Goal: Task Accomplishment & Management: Manage account settings

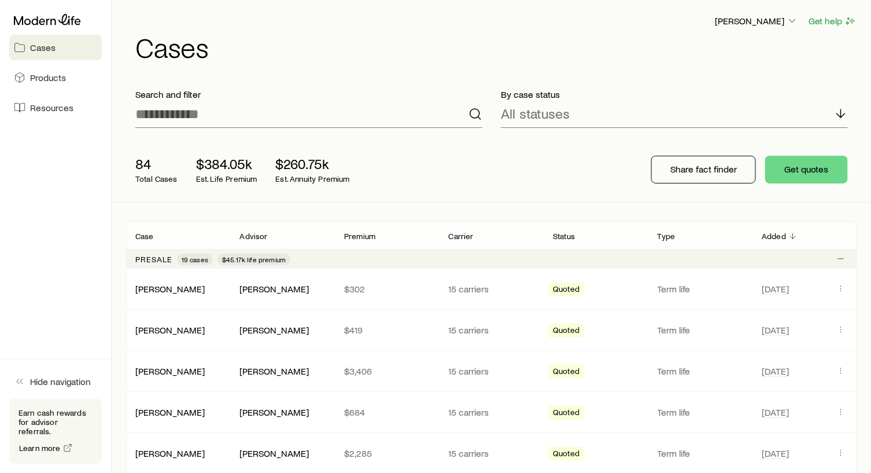
click at [46, 47] on span "Cases" at bounding box center [42, 48] width 25 height 12
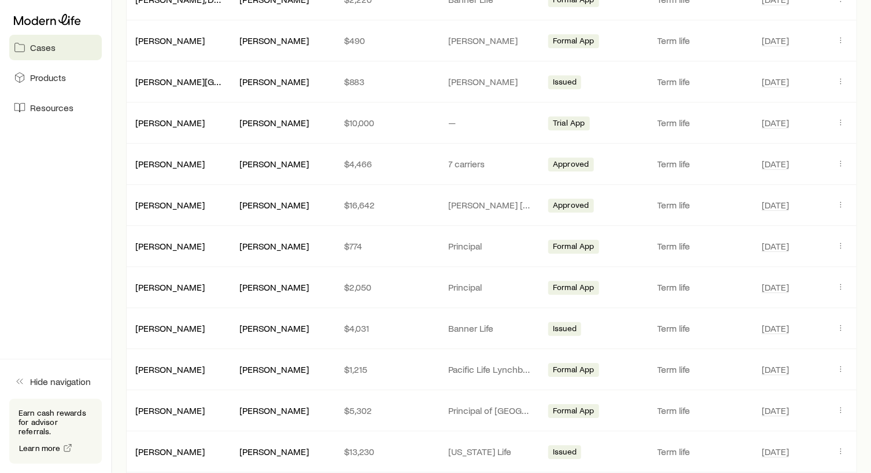
scroll to position [1157, 0]
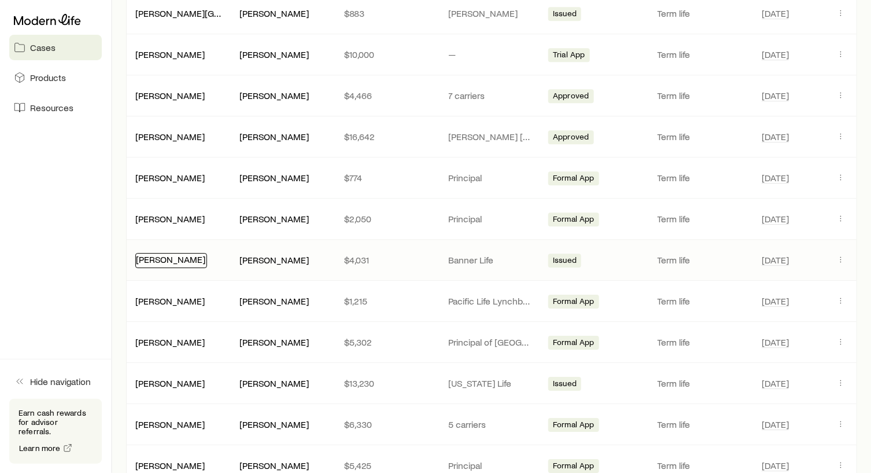
click at [165, 253] on link "[PERSON_NAME]" at bounding box center [170, 258] width 69 height 11
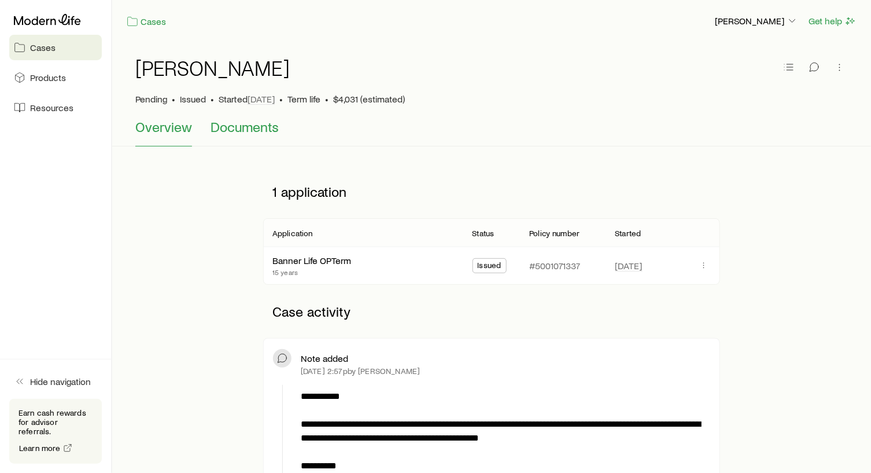
click at [242, 131] on span "Documents" at bounding box center [245, 127] width 68 height 16
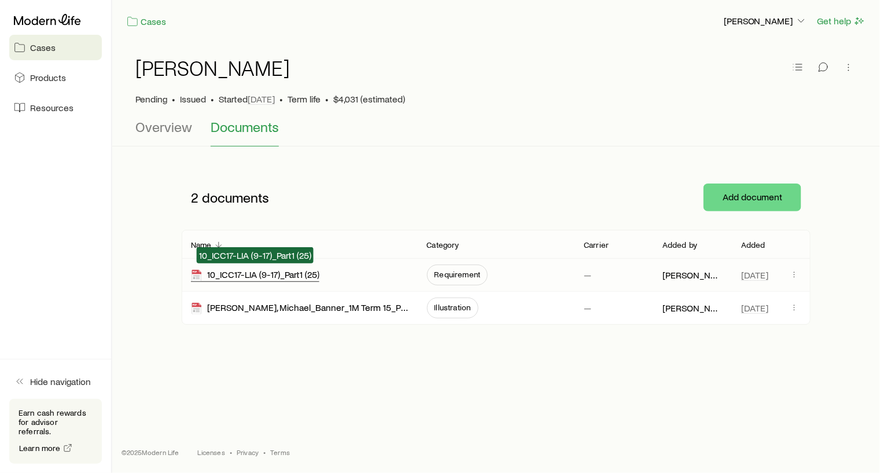
click at [229, 276] on div "10_ICC17-LIA (9-17)_Part1 (25)" at bounding box center [255, 274] width 128 height 13
